Goal: Find specific page/section: Find specific page/section

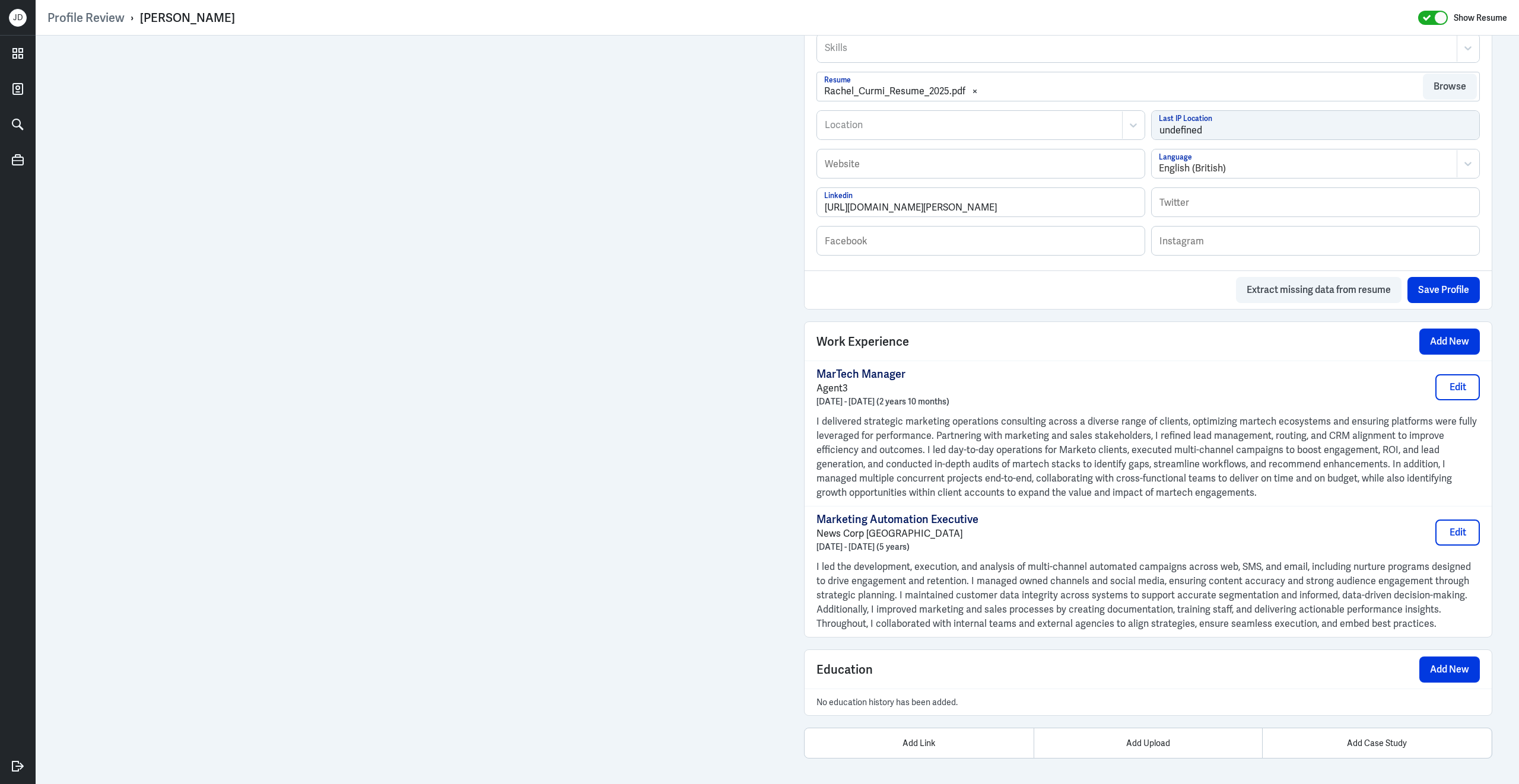
scroll to position [555, 0]
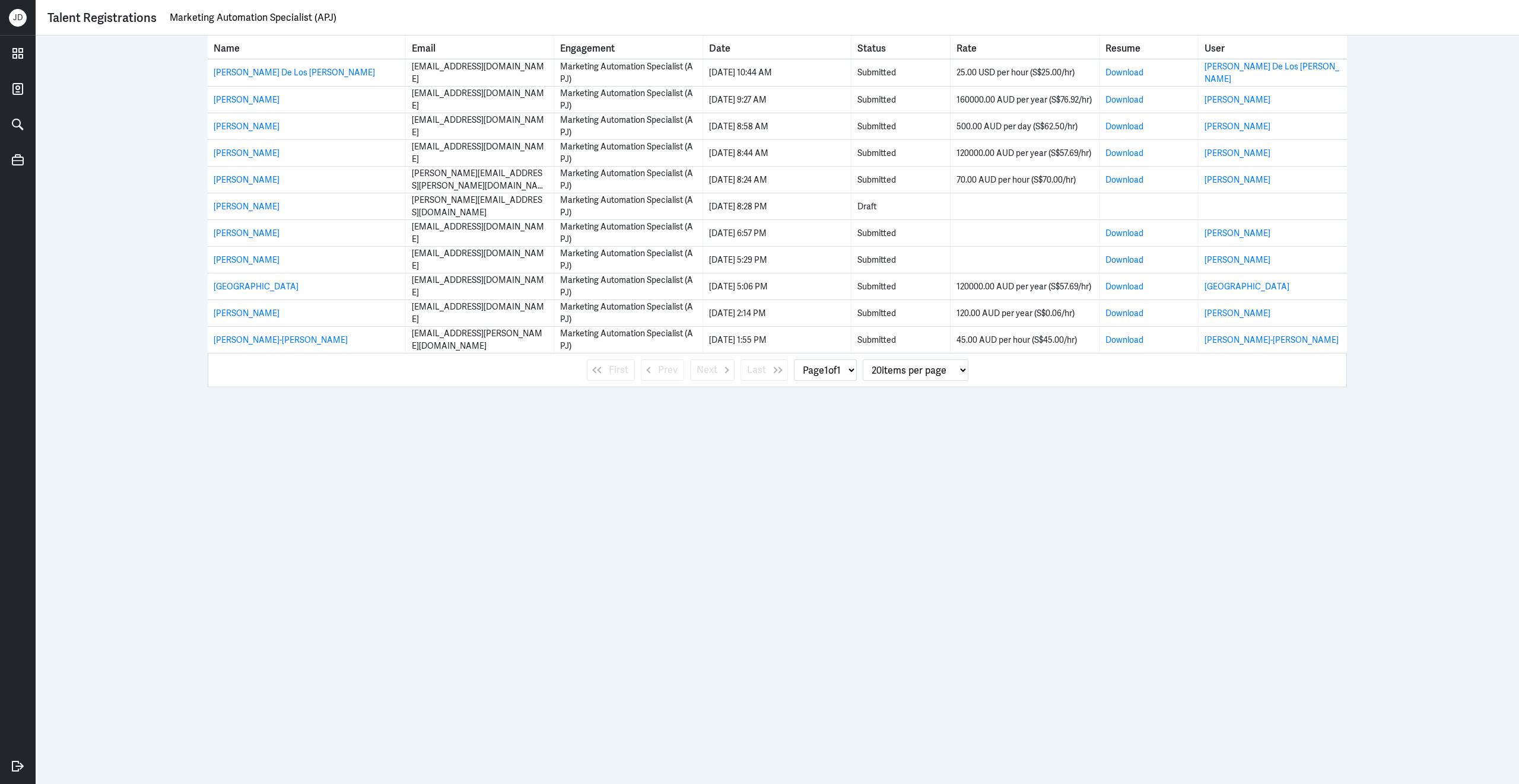
drag, startPoint x: 352, startPoint y: 19, endPoint x: 150, endPoint y: 22, distance: 202.0
click at [150, 22] on div "Talent Registrations Marketing Automation Specialist (APJ)" at bounding box center [777, 18] width 1460 height 18
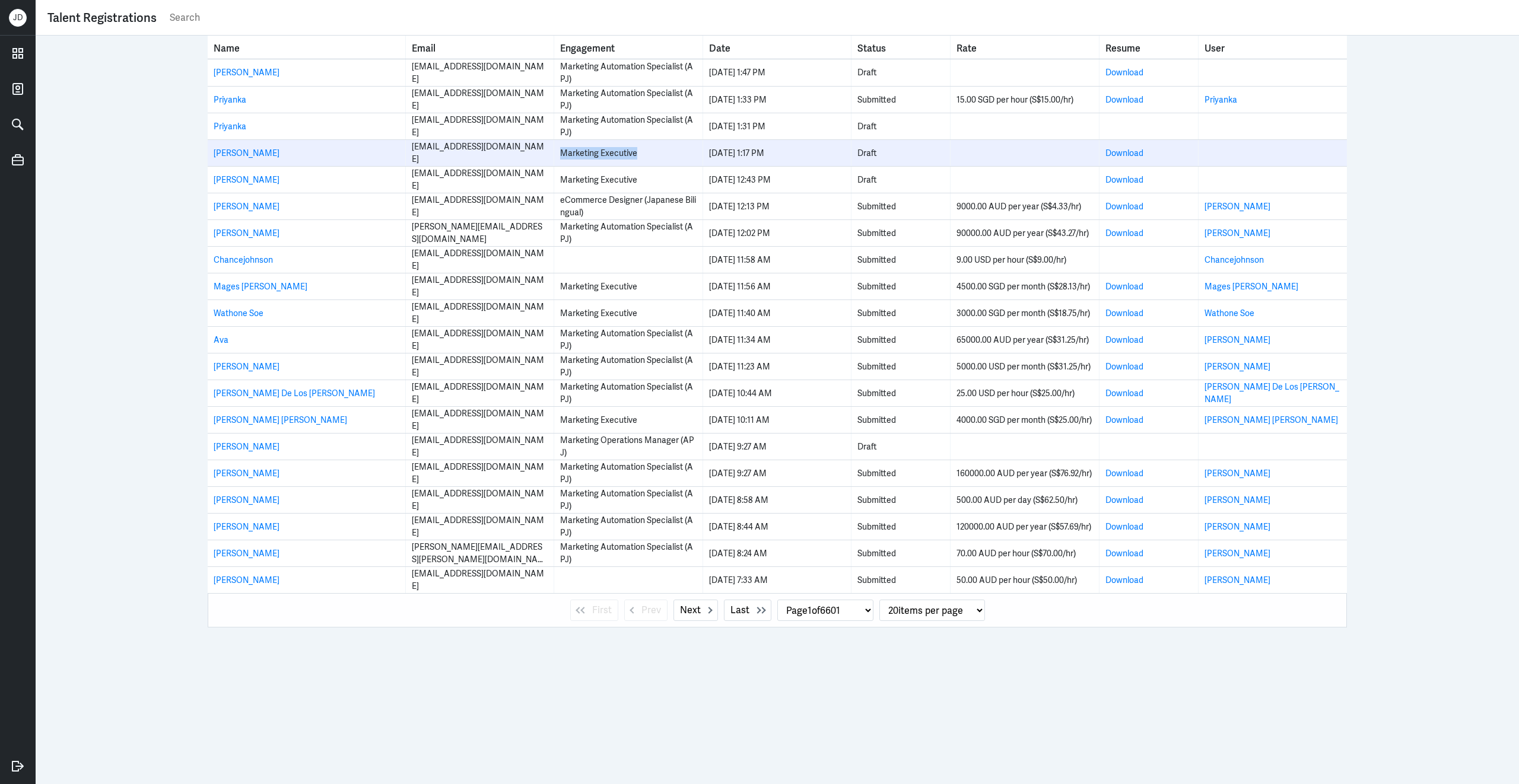
drag, startPoint x: 560, startPoint y: 153, endPoint x: 674, endPoint y: 153, distance: 114.0
click at [674, 153] on div "Marketing Executive" at bounding box center [628, 153] width 136 height 12
copy div "Marketing Executive"
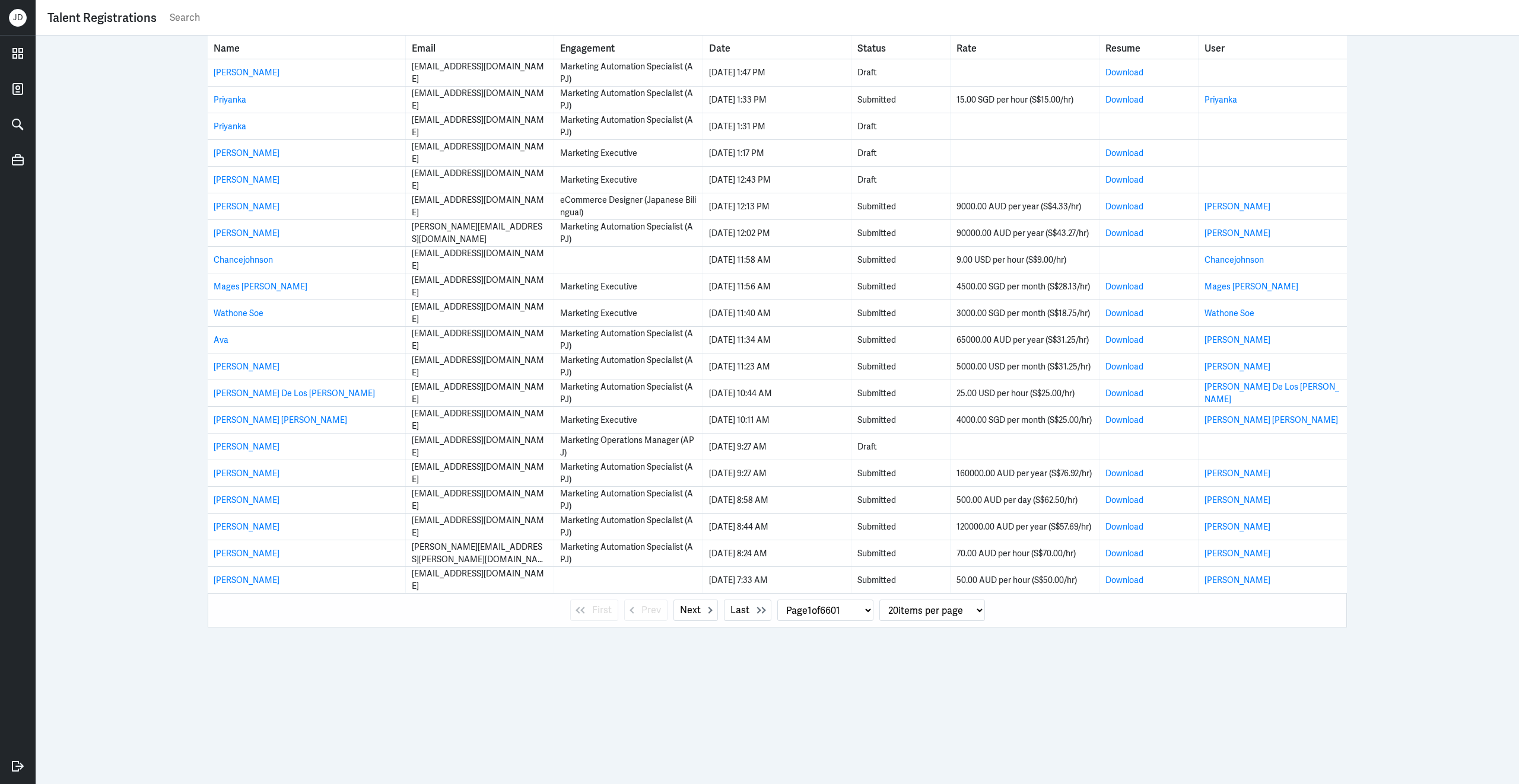
click at [344, 21] on input "text" at bounding box center [838, 18] width 1339 height 18
paste input "Marketing Executive"
type input "Marketing Executive"
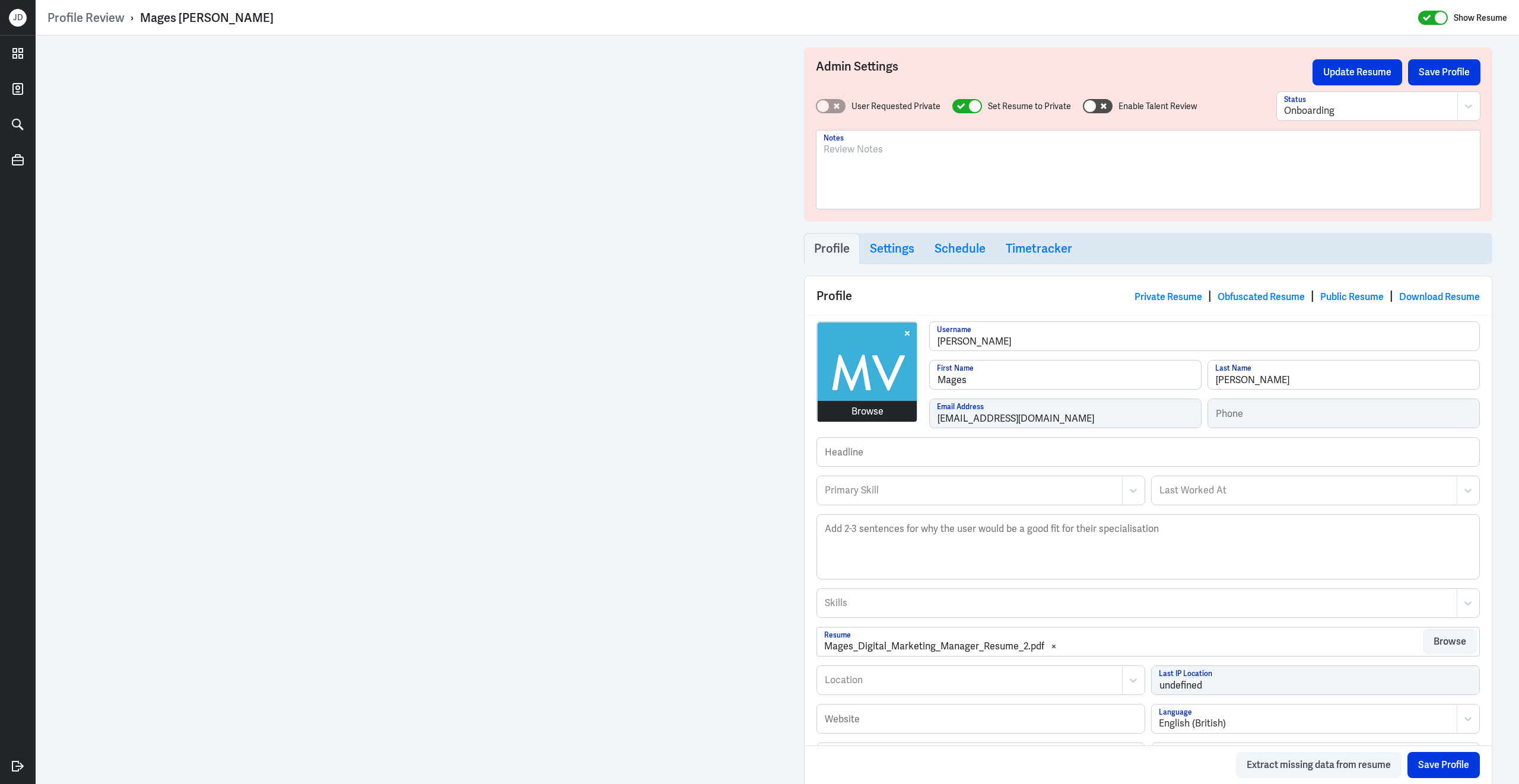
click at [908, 420] on div "Browse mages-vadiveloo Username Mages First Name Vadiveloo Last Name magesv21@g…" at bounding box center [1147, 379] width 663 height 116
